Goal: Task Accomplishment & Management: Use online tool/utility

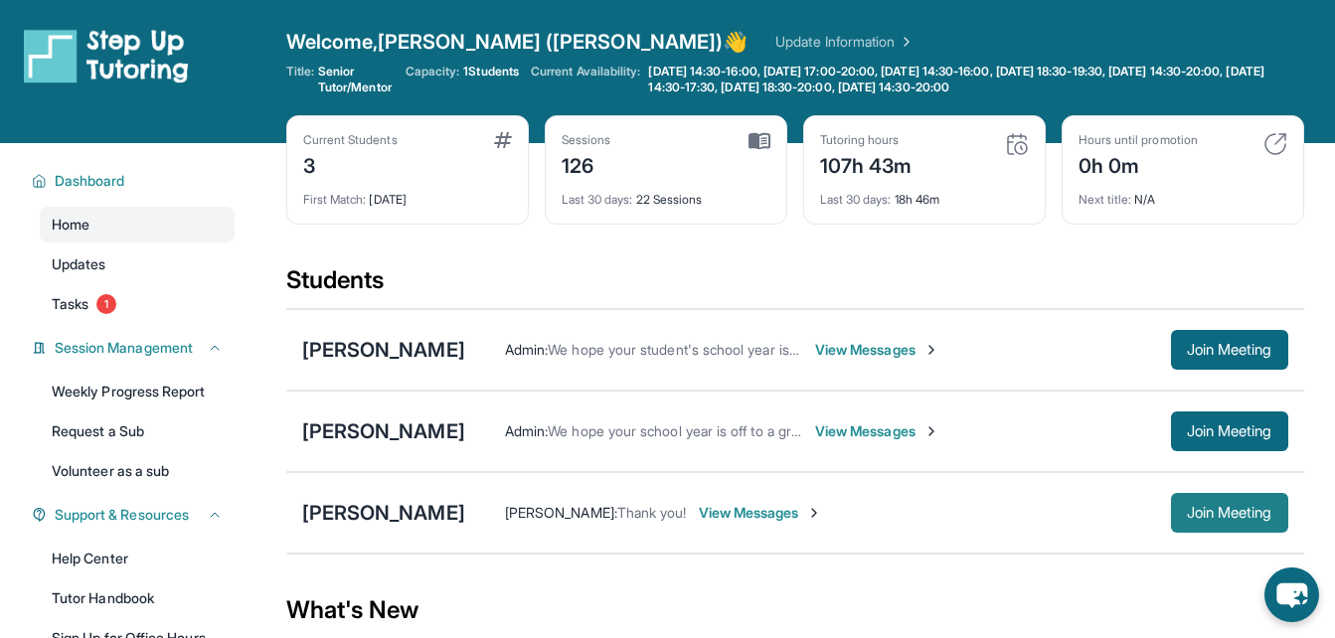
click at [1227, 508] on span "Join Meeting" at bounding box center [1230, 513] width 86 height 12
click at [1237, 347] on span "Join Meeting" at bounding box center [1230, 350] width 86 height 12
click at [147, 389] on link "Weekly Progress Report" at bounding box center [137, 392] width 195 height 36
click at [1244, 426] on span "Join Meeting" at bounding box center [1230, 432] width 86 height 12
click at [824, 38] on div "Welcome, Katherine (Kate) 👋 Update Information" at bounding box center [795, 42] width 1018 height 28
